Goal: Task Accomplishment & Management: Manage account settings

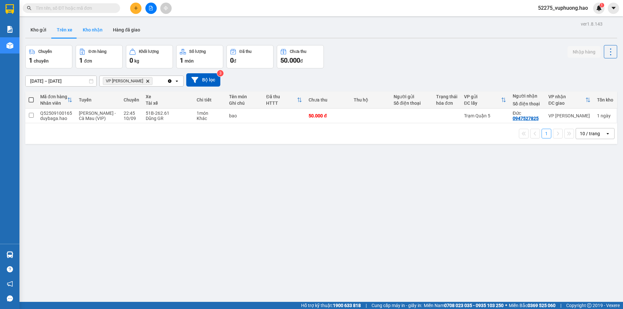
click at [98, 30] on button "Kho nhận" at bounding box center [92, 30] width 30 height 16
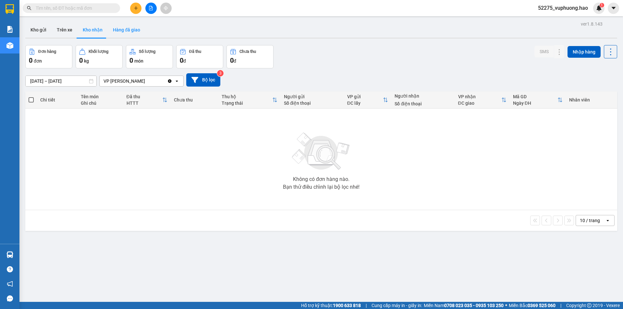
click at [122, 28] on button "Hàng đã giao" at bounding box center [127, 30] width 38 height 16
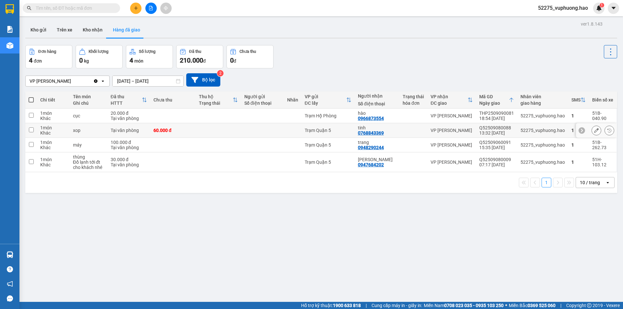
click at [594, 129] on icon at bounding box center [596, 130] width 5 height 5
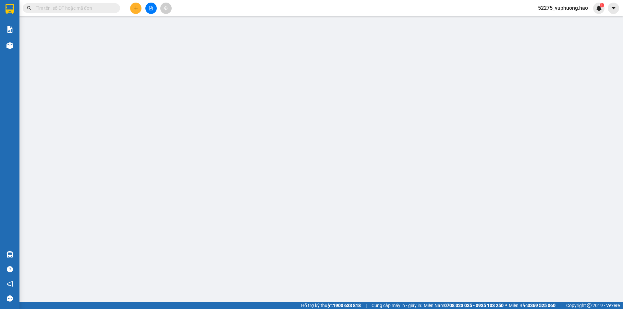
type input "0768843369"
type input "tinh"
type input "60.000"
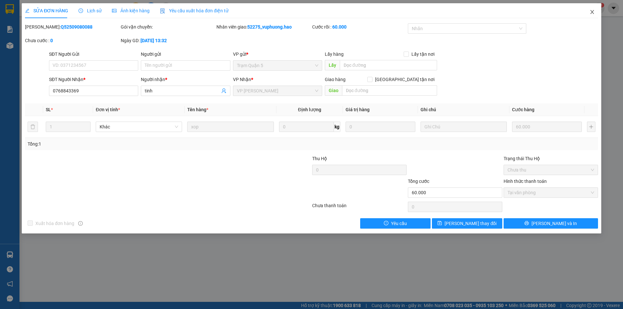
click at [591, 12] on icon "close" at bounding box center [592, 12] width 4 height 4
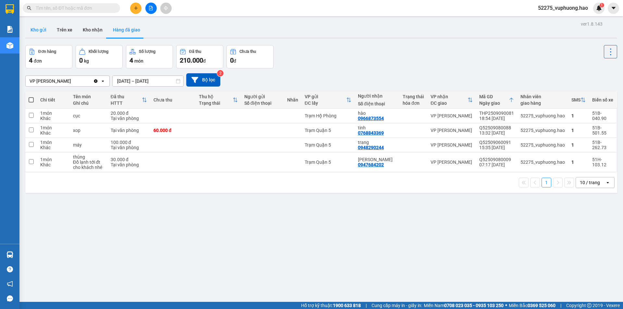
click at [37, 28] on button "Kho gửi" at bounding box center [38, 30] width 26 height 16
